Goal: Information Seeking & Learning: Learn about a topic

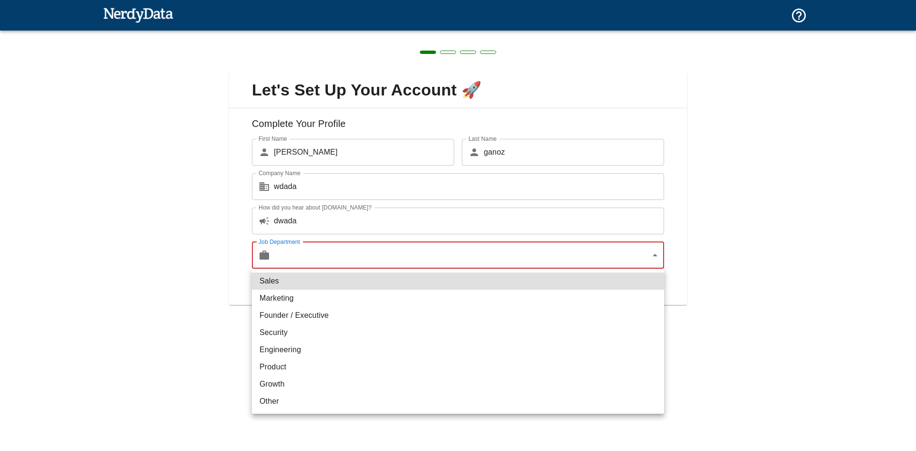
click at [289, 384] on li "Growth" at bounding box center [458, 384] width 412 height 17
type input "growth"
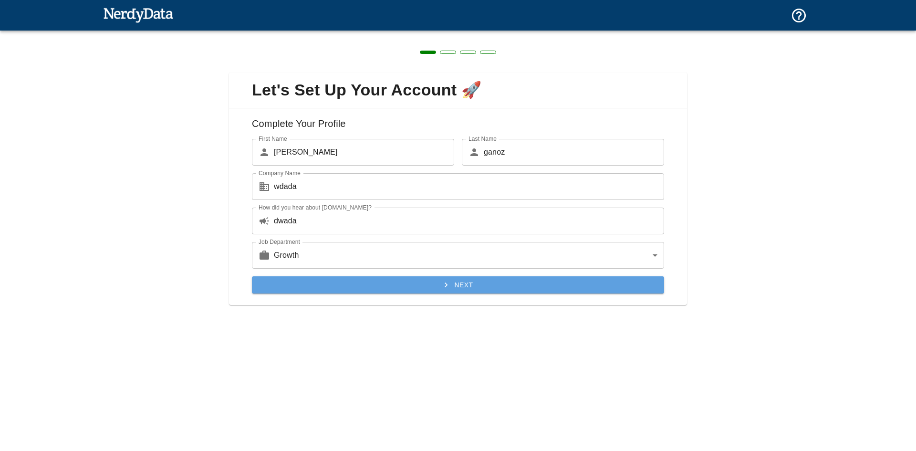
click at [350, 287] on button "Next" at bounding box center [458, 285] width 412 height 18
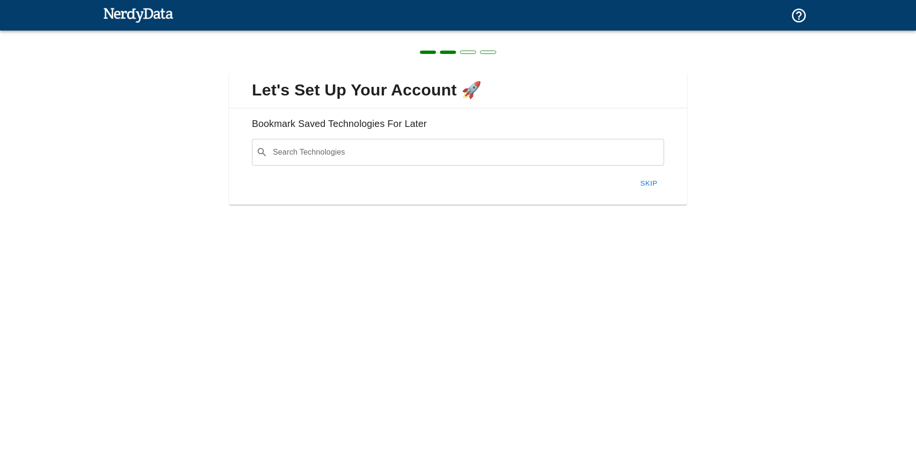
click at [643, 181] on button "Skip" at bounding box center [649, 183] width 31 height 20
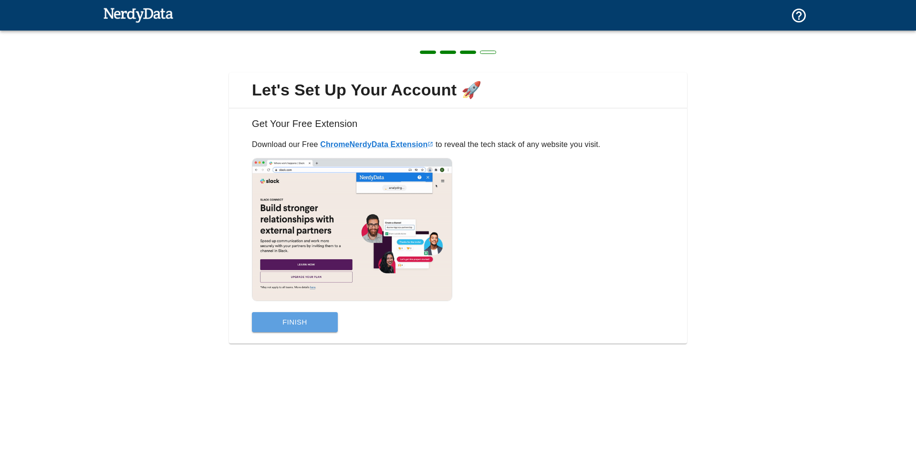
click at [289, 321] on button "Finish" at bounding box center [295, 322] width 86 height 20
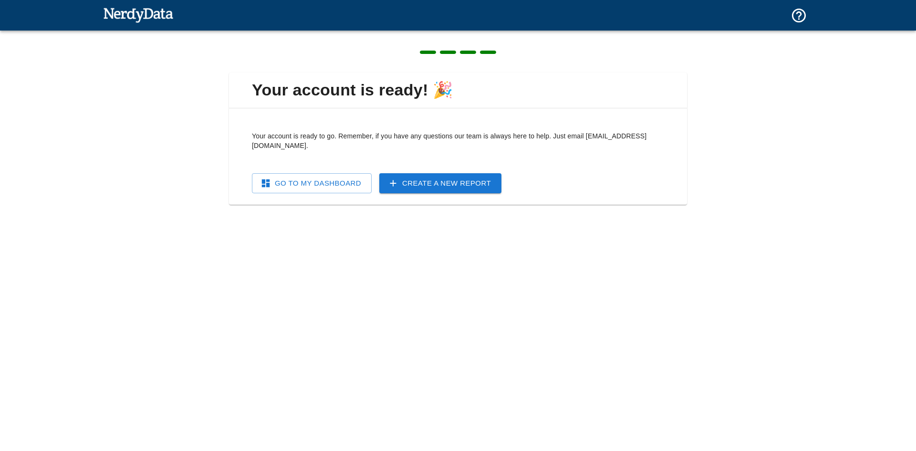
click at [337, 176] on link "Go To My Dashboard" at bounding box center [312, 183] width 120 height 20
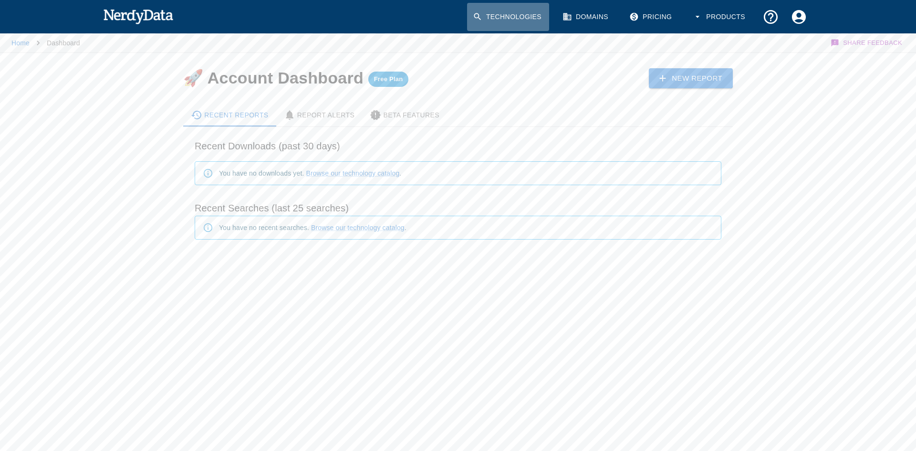
click at [522, 16] on link "Technologies" at bounding box center [508, 17] width 82 height 28
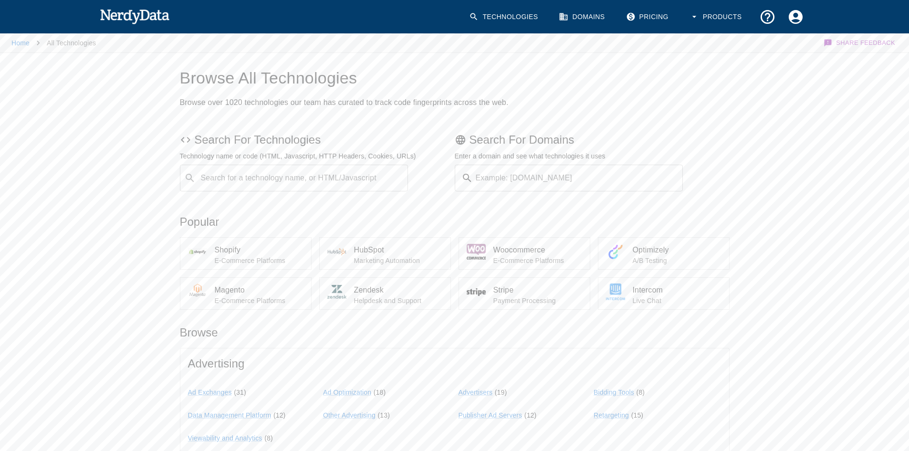
click at [278, 174] on div "Search for a technology name, or HTML/Javascript ​ Search for a technology name…" at bounding box center [294, 178] width 229 height 27
click at [224, 208] on code "ezic" at bounding box center [224, 204] width 21 height 10
type input "ezic"
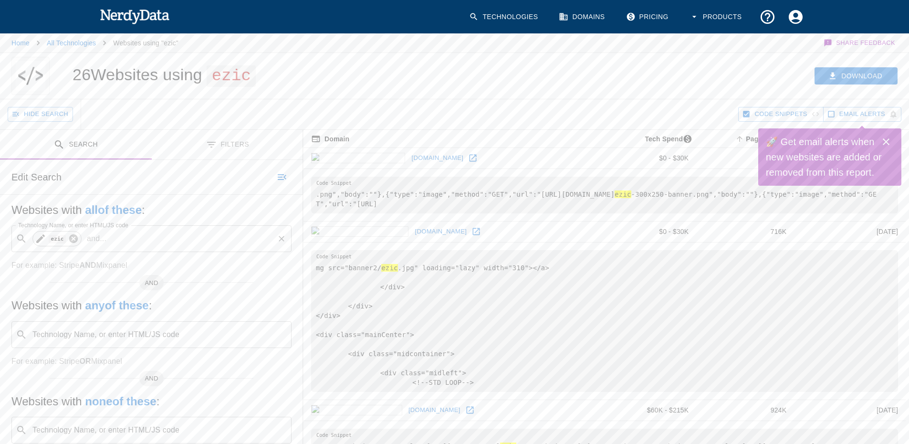
click at [75, 241] on icon at bounding box center [73, 238] width 9 height 9
click at [78, 237] on input "Technology Name, or enter HTML/JS code" at bounding box center [159, 239] width 256 height 18
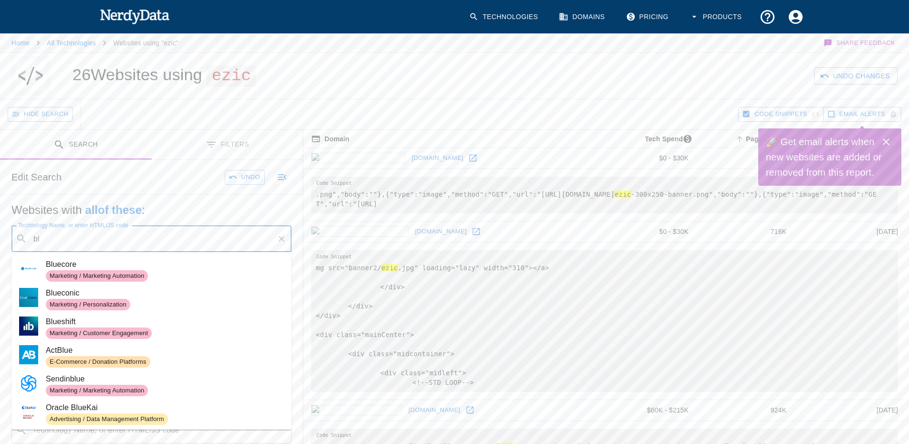
type input "b"
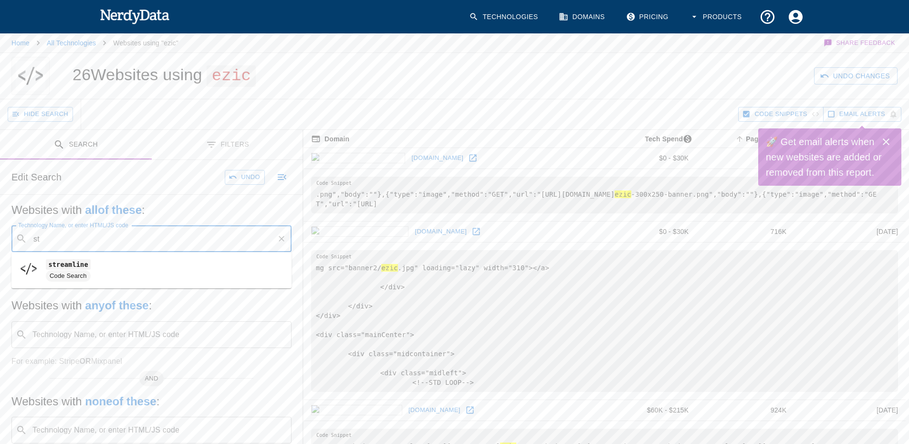
type input "s"
type input "o"
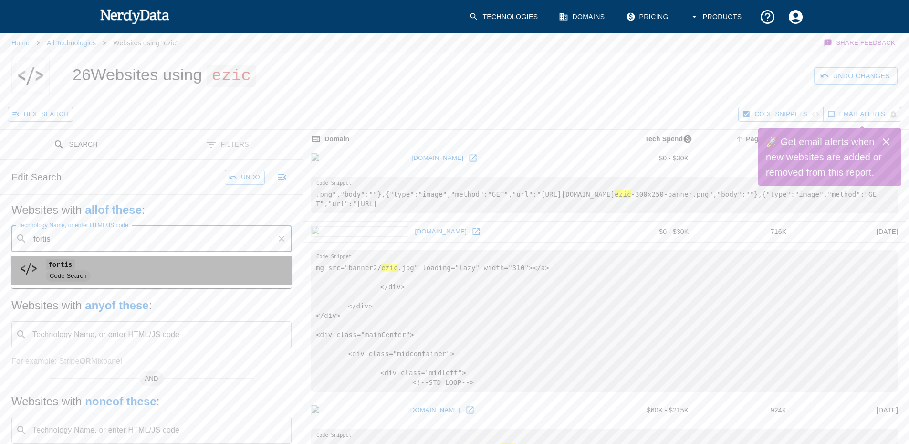
click at [64, 265] on code "fortis" at bounding box center [60, 264] width 29 height 10
type input "fortis"
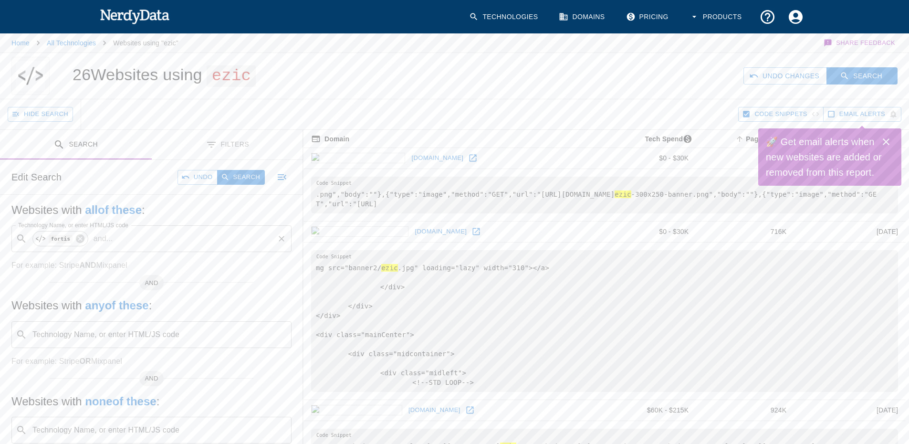
click at [109, 240] on p "and ..." at bounding box center [103, 238] width 27 height 11
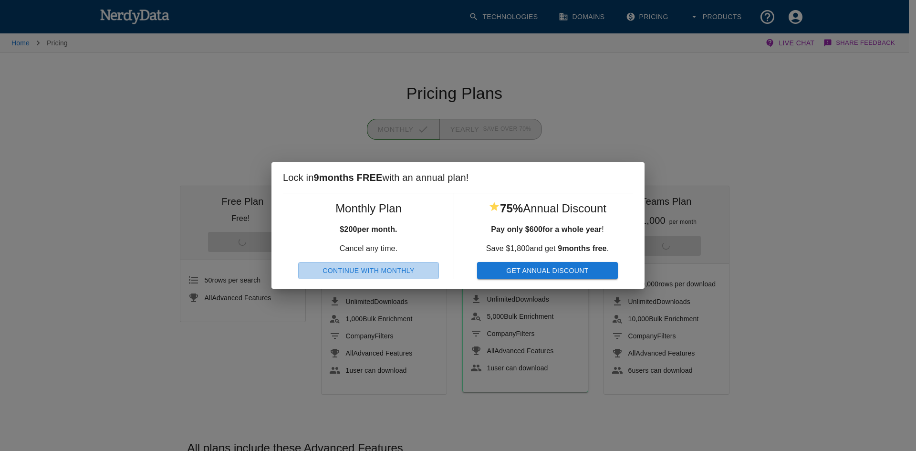
click at [405, 268] on button "Continue With Monthly" at bounding box center [368, 271] width 141 height 18
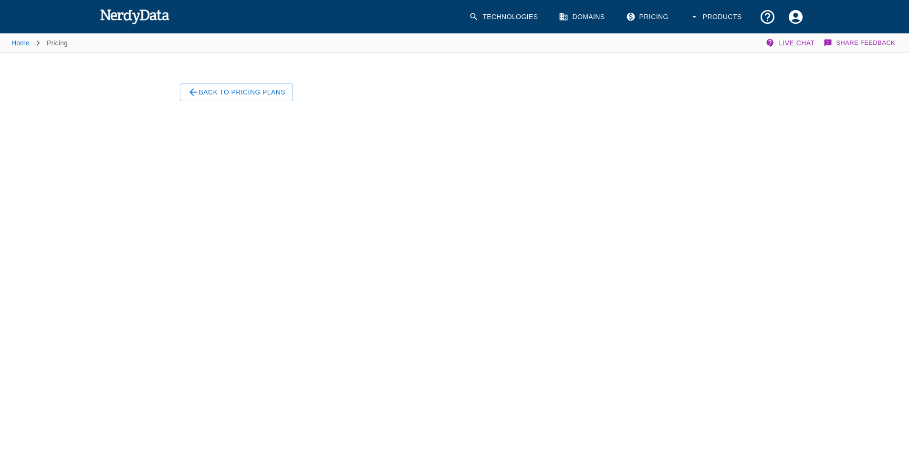
click at [134, 21] on img at bounding box center [135, 16] width 70 height 19
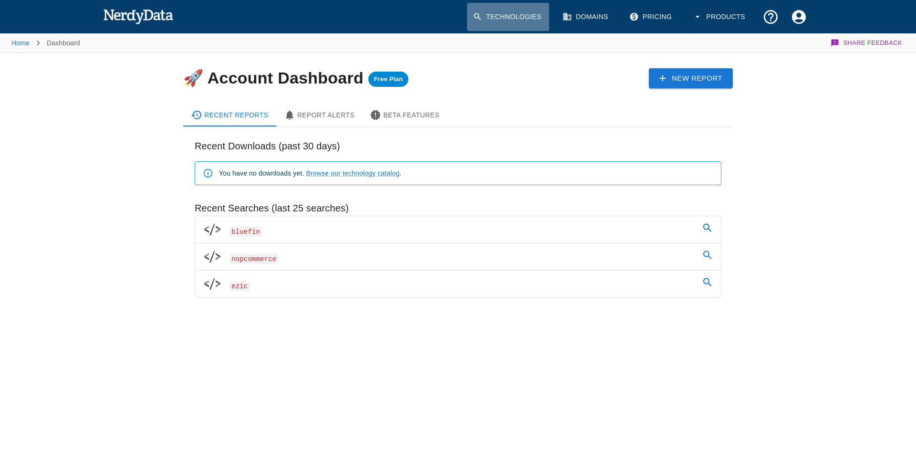
click at [501, 15] on link "Technologies" at bounding box center [508, 17] width 82 height 28
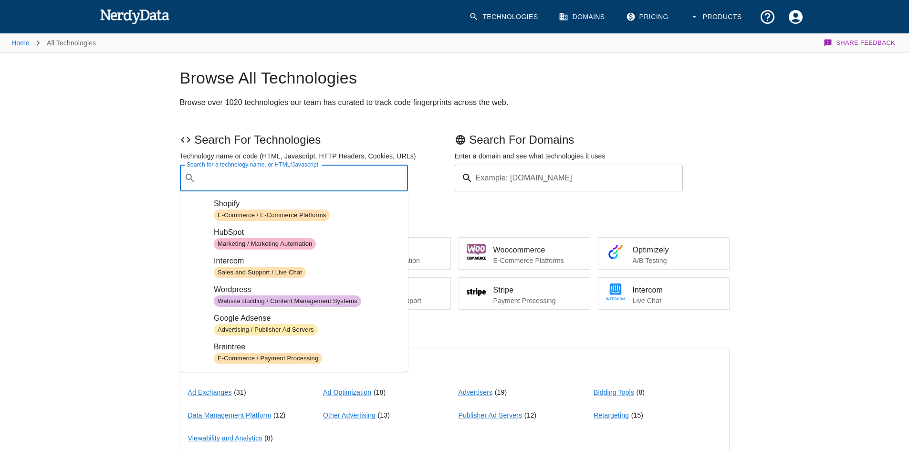
click at [244, 181] on input "Search for a technology name, or HTML/Javascript" at bounding box center [302, 178] width 205 height 18
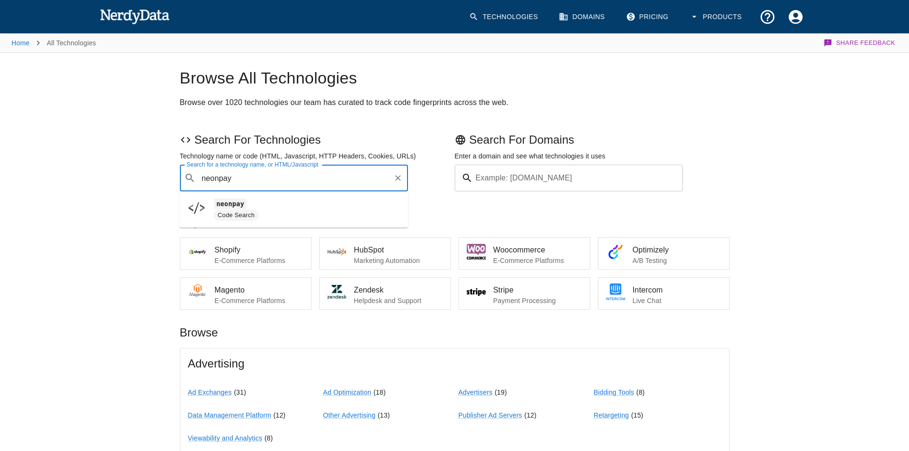
click at [243, 204] on code "neonpay" at bounding box center [230, 204] width 33 height 10
type input "neonpay"
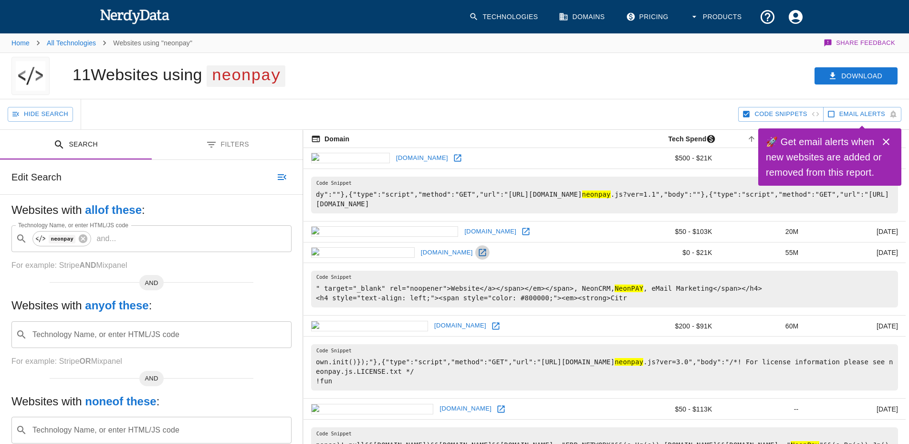
click at [478, 254] on icon at bounding box center [483, 253] width 10 height 10
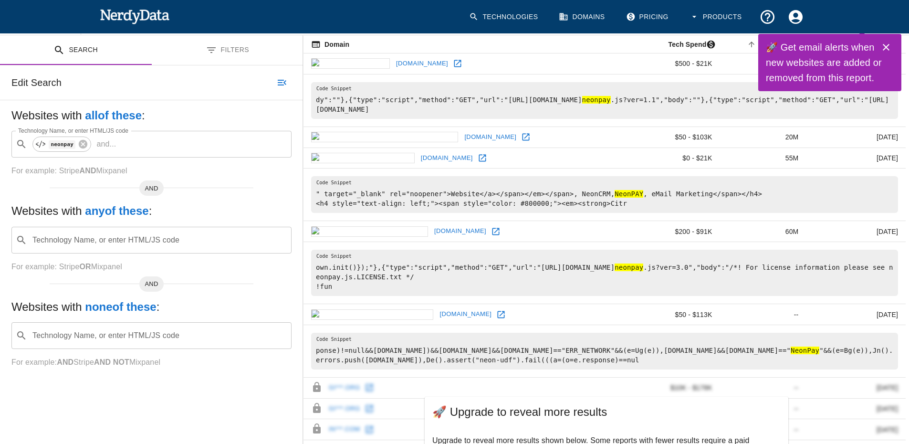
scroll to position [95, 0]
click at [496, 314] on icon at bounding box center [501, 314] width 10 height 10
